Goal: Information Seeking & Learning: Learn about a topic

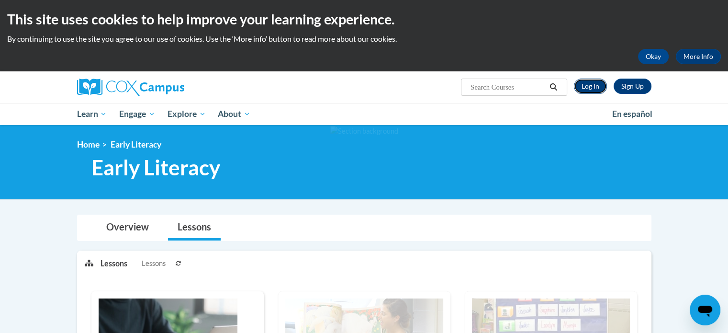
click at [580, 87] on link "Log In" at bounding box center [590, 85] width 33 height 15
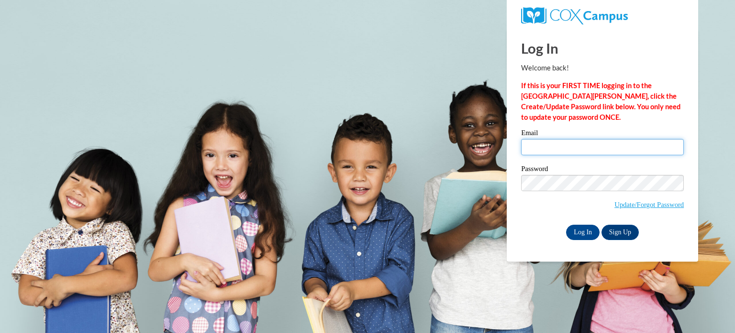
click at [577, 148] on input "Email" at bounding box center [602, 147] width 163 height 16
type input "quinnan@wauwatosa.k12.wi.us"
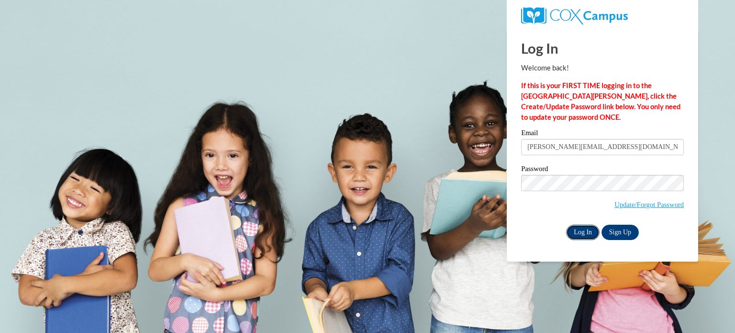
click at [584, 231] on input "Log In" at bounding box center [582, 231] width 33 height 15
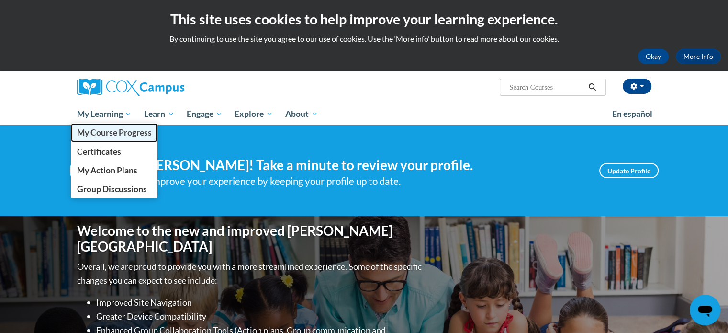
click at [98, 128] on span "My Course Progress" at bounding box center [114, 132] width 75 height 10
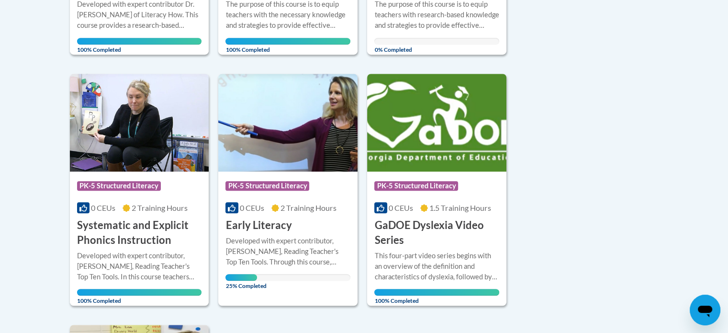
scroll to position [673, 0]
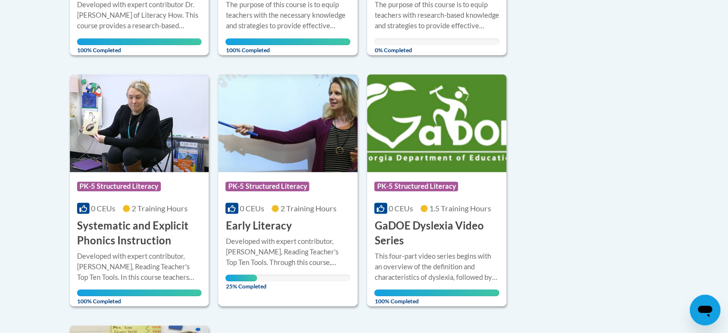
click at [274, 167] on img at bounding box center [287, 123] width 139 height 98
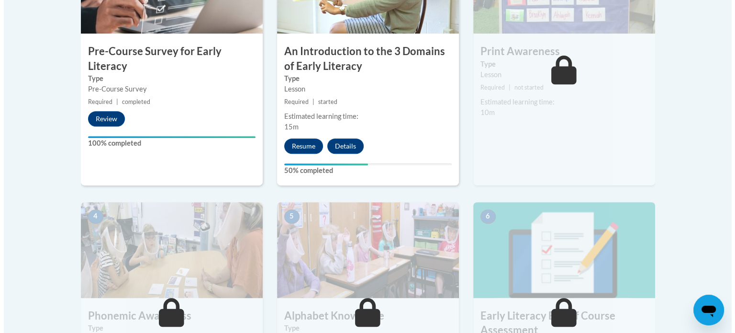
scroll to position [383, 0]
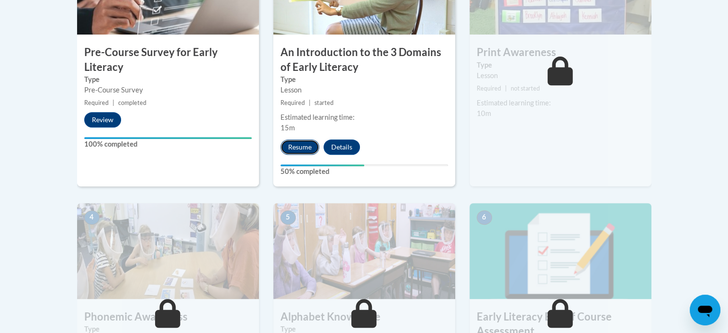
click at [298, 145] on button "Resume" at bounding box center [299, 146] width 39 height 15
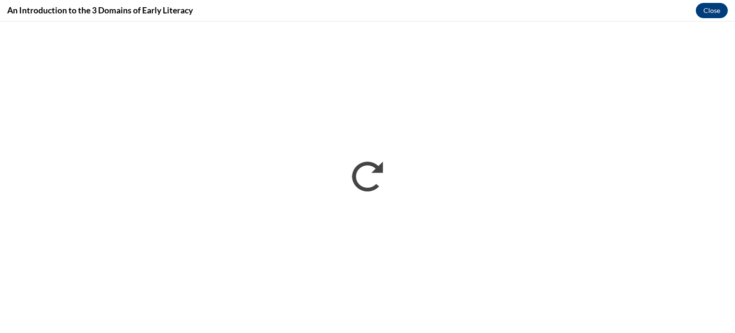
scroll to position [0, 0]
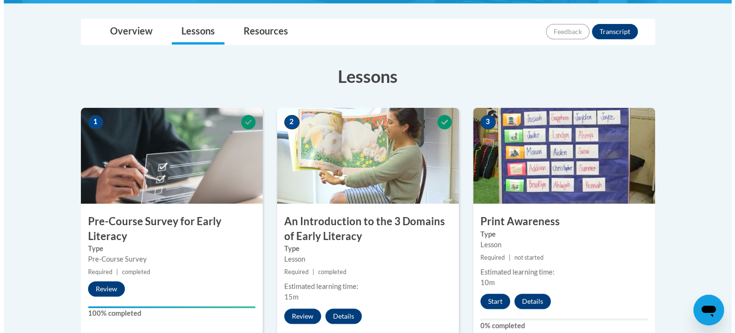
scroll to position [344, 0]
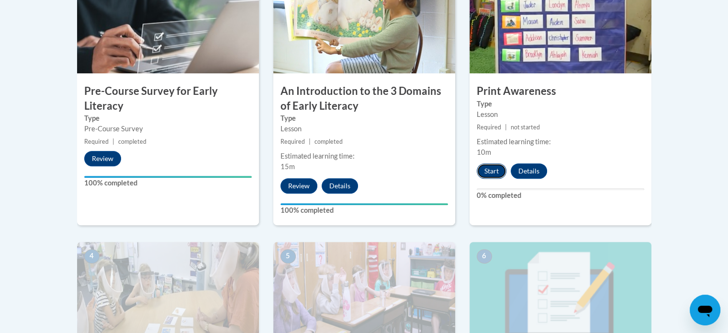
click at [491, 169] on button "Start" at bounding box center [492, 170] width 30 height 15
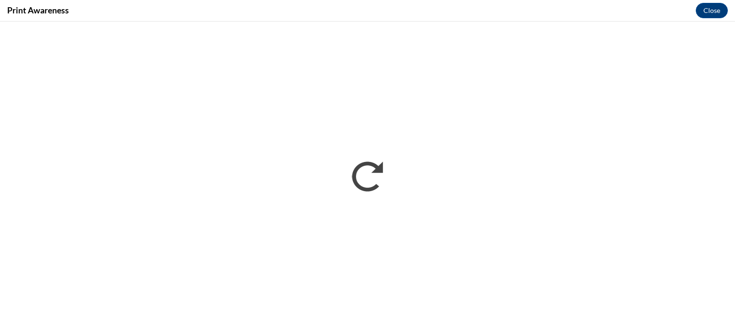
scroll to position [0, 0]
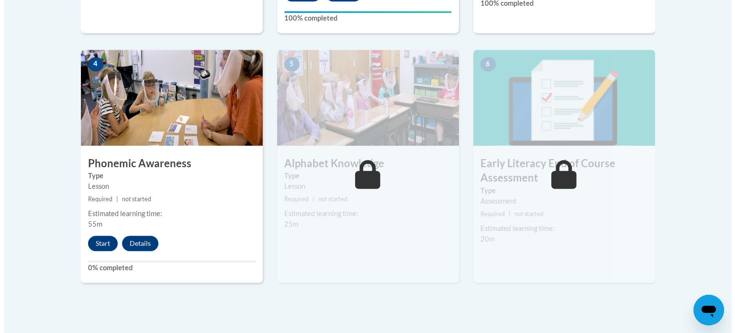
scroll to position [535, 0]
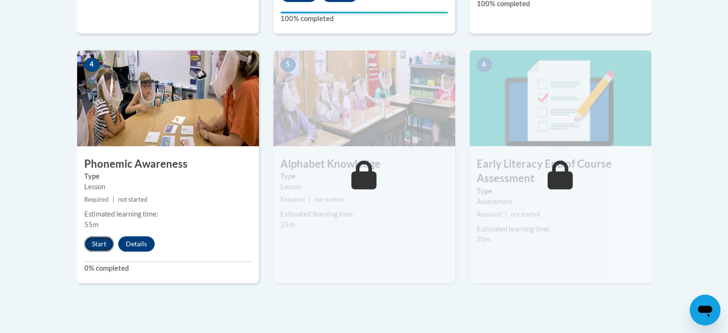
click at [105, 243] on button "Start" at bounding box center [99, 243] width 30 height 15
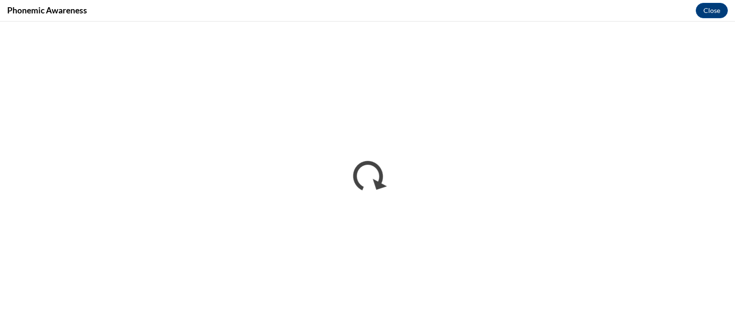
scroll to position [0, 0]
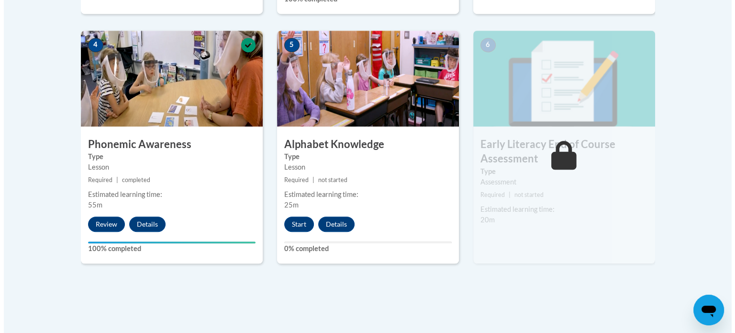
scroll to position [556, 0]
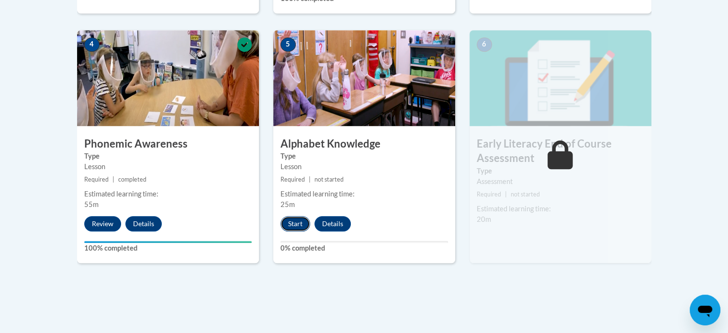
click at [297, 225] on button "Start" at bounding box center [295, 223] width 30 height 15
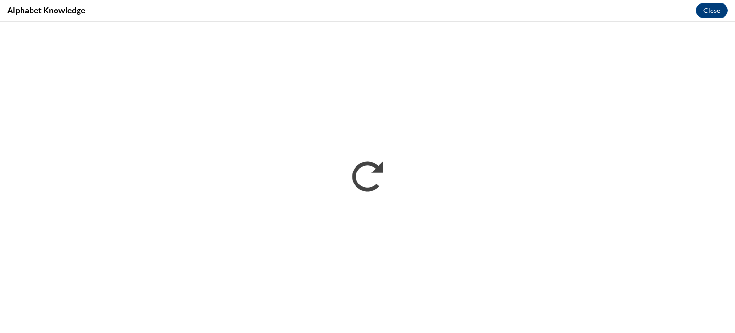
scroll to position [0, 0]
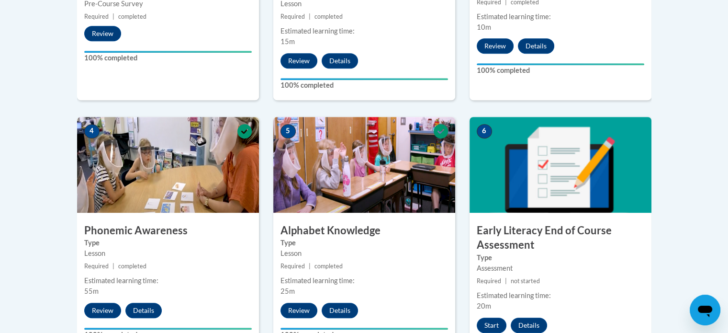
scroll to position [459, 0]
